Goal: Transaction & Acquisition: Purchase product/service

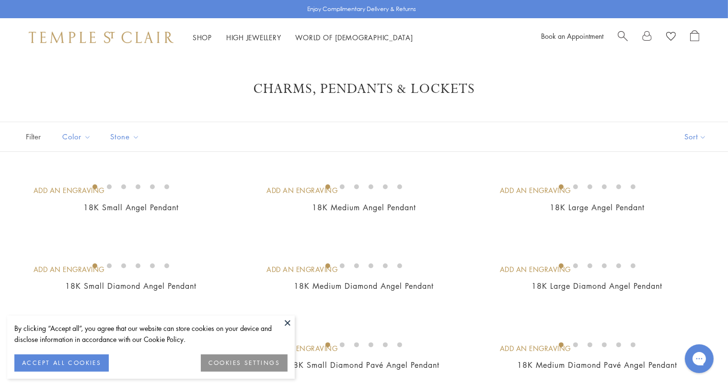
click at [289, 324] on button at bounding box center [287, 323] width 14 height 14
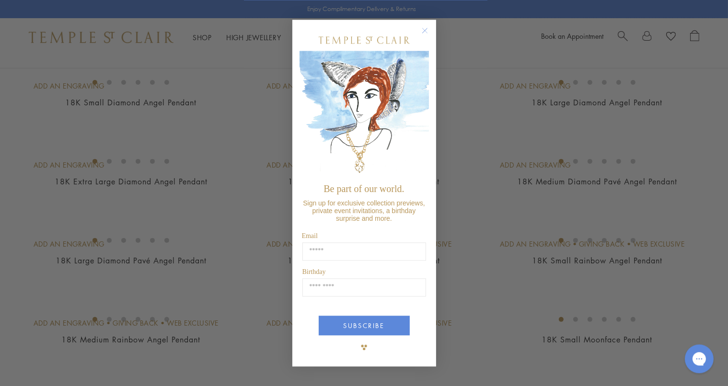
scroll to position [202, 0]
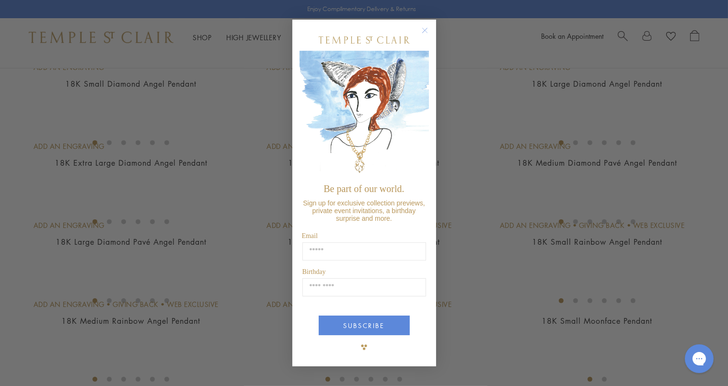
click at [427, 34] on circle "Close dialog" at bounding box center [425, 31] width 12 height 12
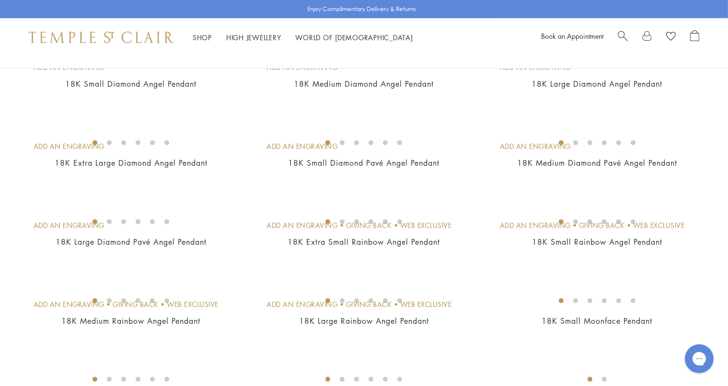
scroll to position [152, 0]
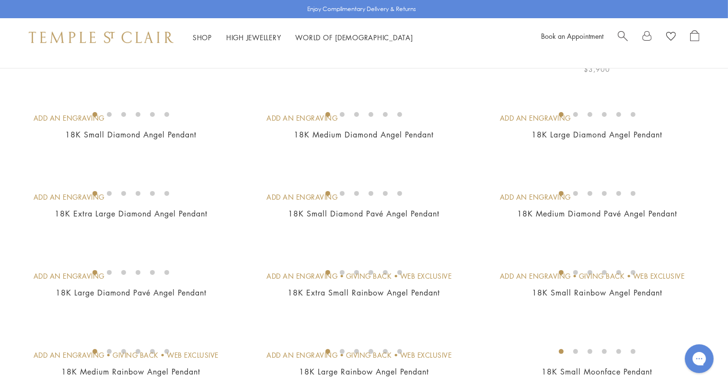
click at [0, 0] on img at bounding box center [0, 0] width 0 height 0
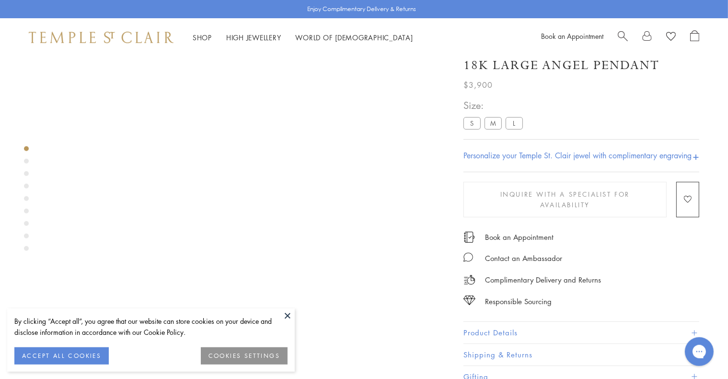
scroll to position [57, 0]
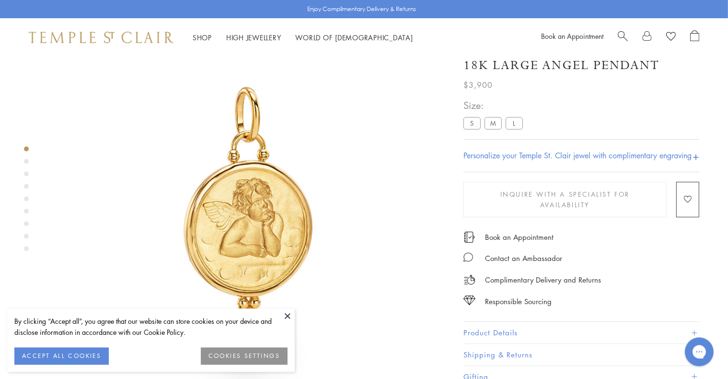
click at [287, 315] on button at bounding box center [287, 315] width 14 height 14
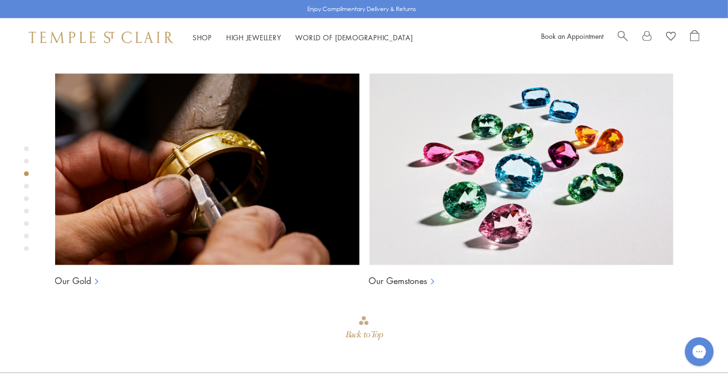
scroll to position [714, 0]
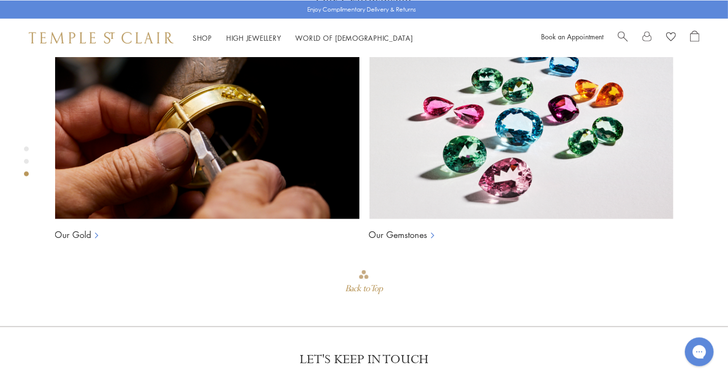
scroll to position [867, 0]
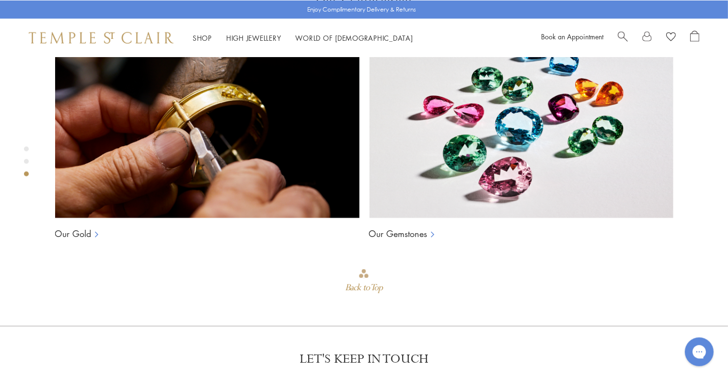
scroll to position [765, 0]
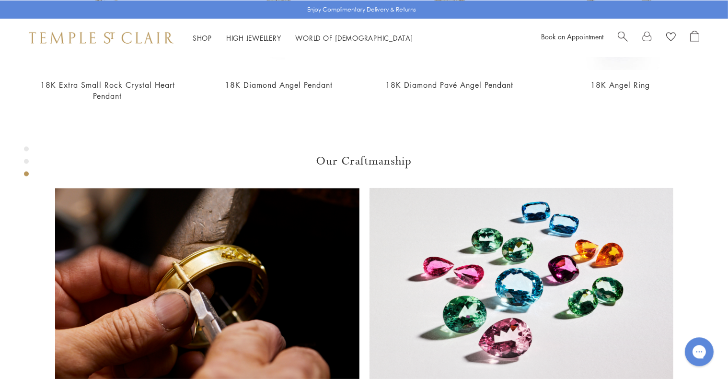
scroll to position [664, 0]
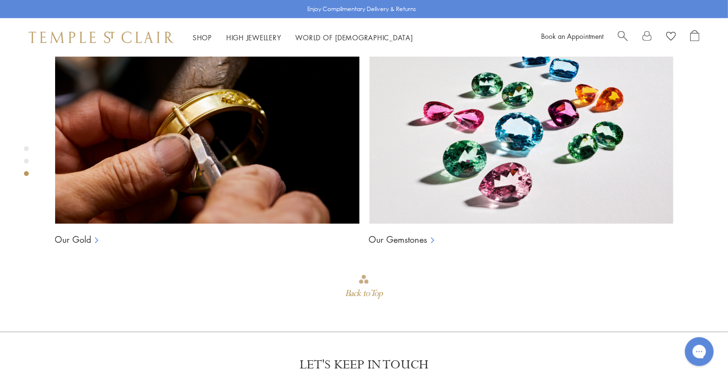
scroll to position [867, 0]
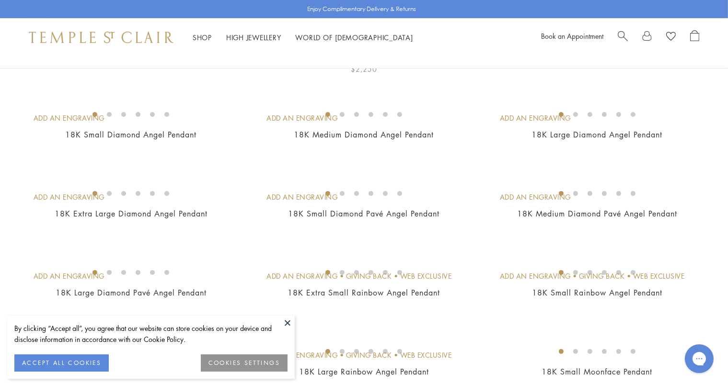
scroll to position [253, 0]
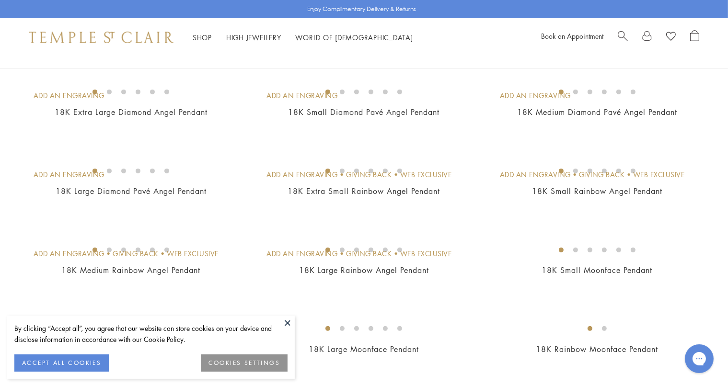
click at [76, 362] on button "ACCEPT ALL COOKIES" at bounding box center [61, 363] width 94 height 17
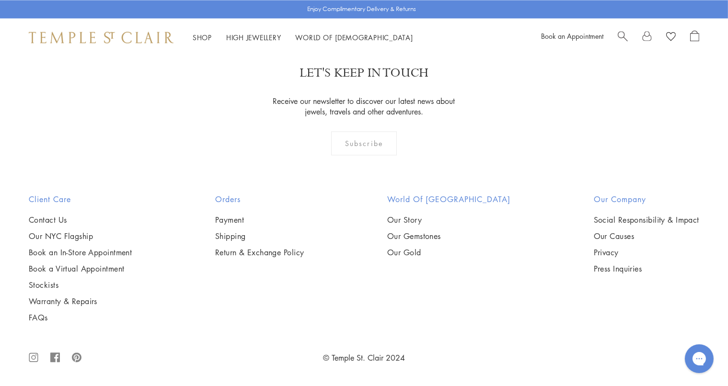
scroll to position [6430, 0]
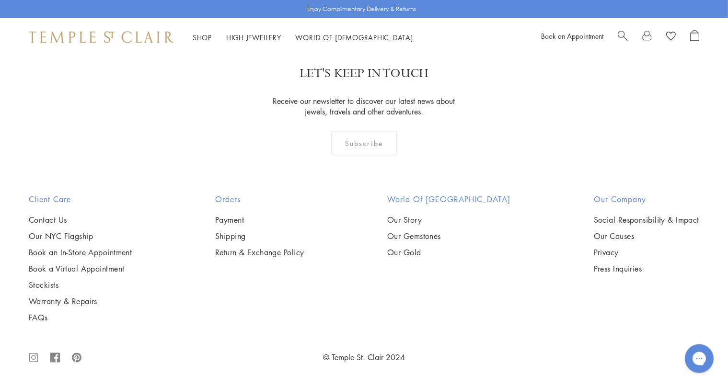
scroll to position [5265, 0]
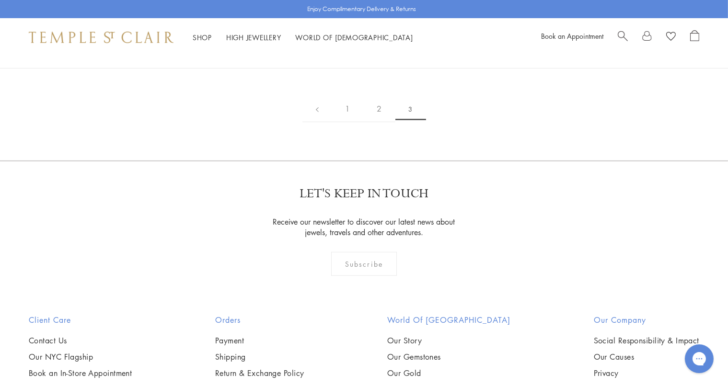
scroll to position [253, 0]
